Goal: Find specific page/section: Find specific page/section

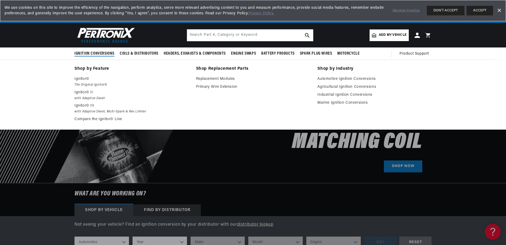
scroll to position [0, 331]
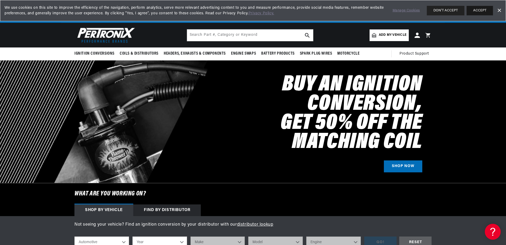
click at [479, 9] on button "ACCEPT" at bounding box center [480, 11] width 27 height 10
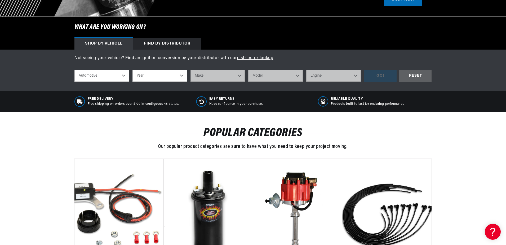
scroll to position [212, 0]
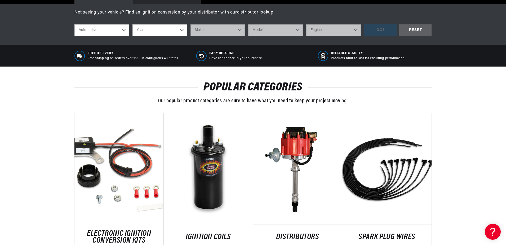
click at [123, 31] on select "Automotive Agricultural Industrial Marine Motorcycle" at bounding box center [101, 30] width 55 height 12
click at [169, 31] on select "Year 2022 2021 2020 2019 2018 2017 2016 2015 2014 2013 2012 2011 2010 2009 2008…" at bounding box center [160, 30] width 55 height 12
select select "1982"
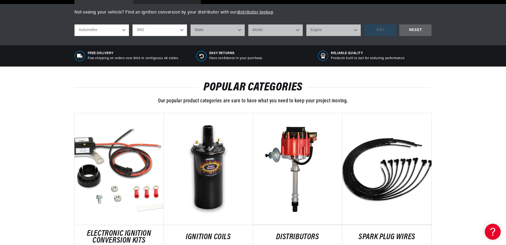
click at [133, 24] on select "Year 2022 2021 2020 2019 2018 2017 2016 2015 2014 2013 2012 2011 2010 2009 2008…" at bounding box center [160, 30] width 55 height 12
select select "1982"
click at [201, 28] on select "Make American Motors Avanti Buick Cadillac Checker Chevrolet Chrysler Dodge For…" at bounding box center [218, 30] width 55 height 12
select select "Volkswagen"
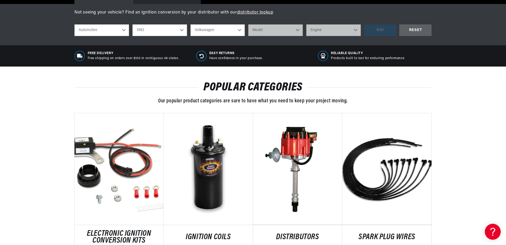
click at [191, 24] on select "Make American Motors Avanti Buick Cadillac Checker Chevrolet Chrysler Dodge For…" at bounding box center [218, 30] width 55 height 12
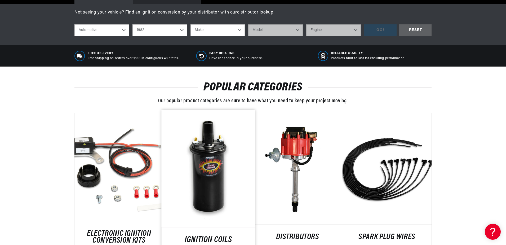
select select "Volkswagen"
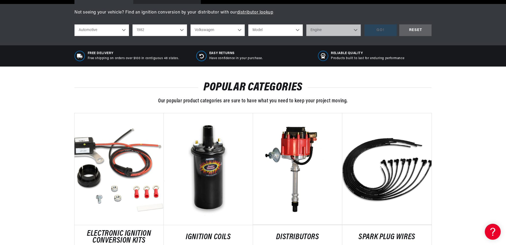
click at [274, 32] on select "Model Vanagon" at bounding box center [275, 30] width 55 height 12
select select "Vanagon"
click at [248, 24] on select "Model Vanagon" at bounding box center [275, 30] width 55 height 12
select select "Vanagon"
click at [311, 29] on select "Engine 1.9L 2.0L 4" at bounding box center [333, 30] width 55 height 12
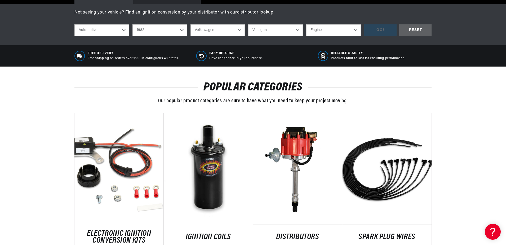
select select "2.0L"
click at [306, 24] on select "Engine 1.9L 2.0L 4" at bounding box center [333, 30] width 55 height 12
select select "2.0L"
click at [387, 31] on div "GO!" at bounding box center [380, 30] width 32 height 12
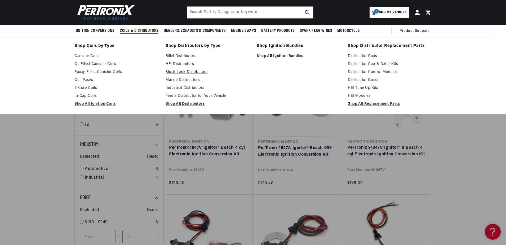
click at [172, 72] on link "Stock Look Distributors" at bounding box center [208, 72] width 84 height 6
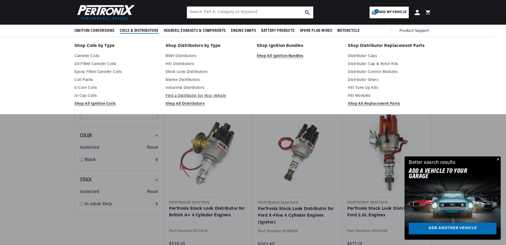
scroll to position [0, 331]
click at [173, 96] on link "Find a Distributor for Your Vehicle" at bounding box center [208, 96] width 84 height 6
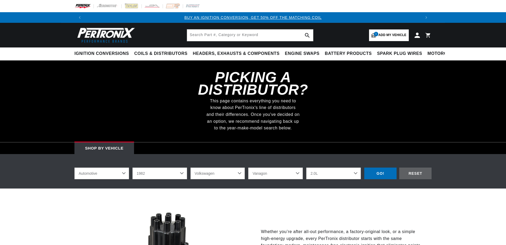
select select "1982"
select select "Volkswagen"
select select "2.0L"
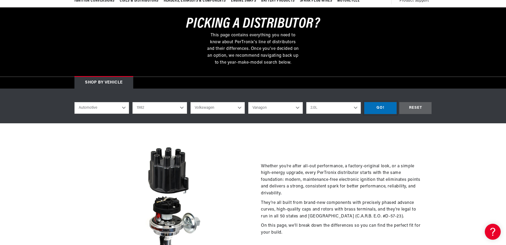
click at [380, 108] on div "GO!" at bounding box center [380, 108] width 32 height 12
